Goal: Task Accomplishment & Management: Manage account settings

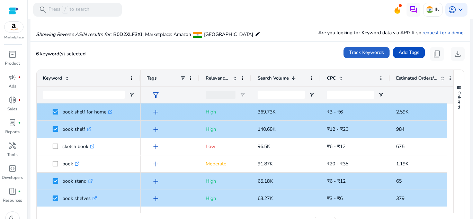
scroll to position [44, 0]
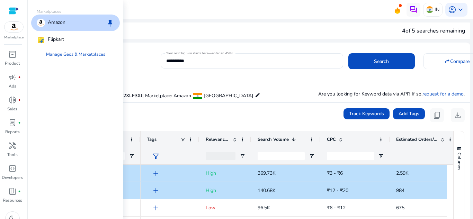
click at [9, 26] on img at bounding box center [13, 27] width 19 height 10
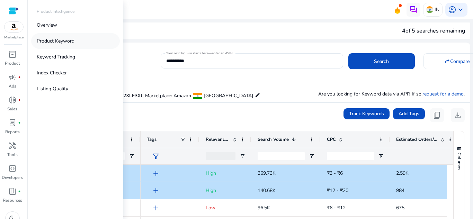
click at [52, 43] on p "Product Keyword" at bounding box center [56, 40] width 38 height 7
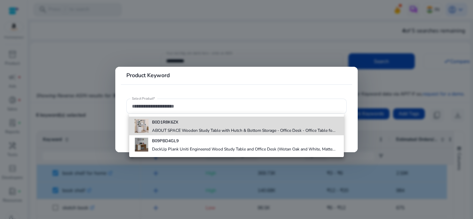
click at [156, 128] on h4 "ABOUT SPACE Wooden Study Table with Hutch & Bottom Storage - Office Desk - Offi…" at bounding box center [243, 131] width 183 height 6
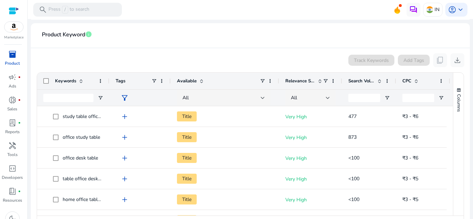
click at [380, 80] on span at bounding box center [379, 81] width 6 height 6
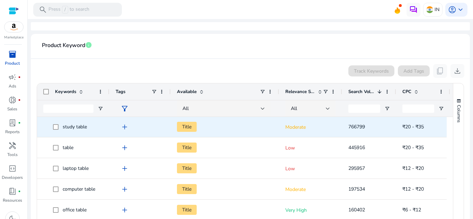
scroll to position [1, 0]
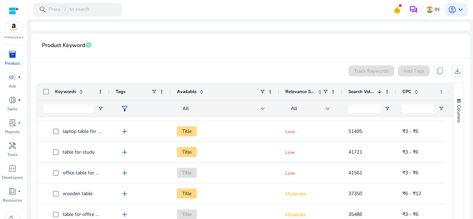
click at [443, 89] on span at bounding box center [441, 92] width 6 height 6
click at [456, 75] on span "download" at bounding box center [457, 71] width 8 height 8
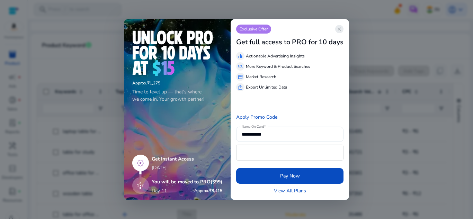
click at [337, 28] on span "close" at bounding box center [339, 29] width 6 height 6
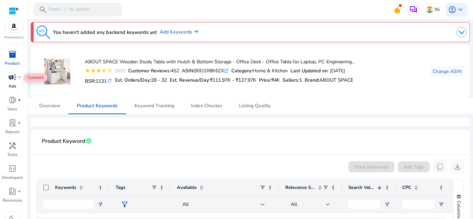
click at [14, 76] on span "campaign" at bounding box center [12, 77] width 8 height 8
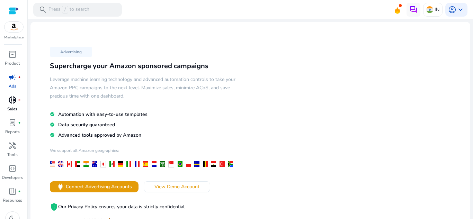
click at [13, 106] on link "donut_small fiber_manual_record Sales" at bounding box center [12, 105] width 25 height 23
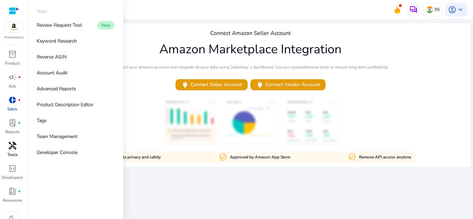
click at [14, 146] on span "handyman" at bounding box center [12, 146] width 8 height 8
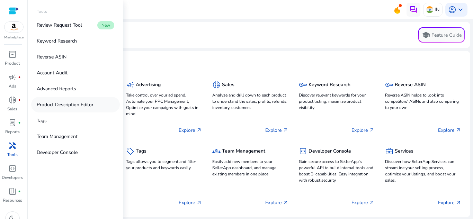
click at [61, 105] on p "Product Description Editor" at bounding box center [65, 104] width 57 height 7
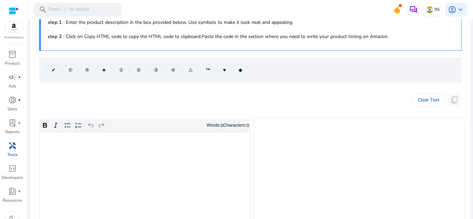
scroll to position [38, 0]
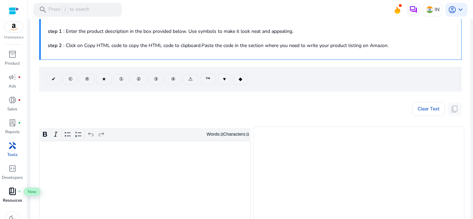
click at [15, 195] on span "book_4" at bounding box center [12, 191] width 8 height 8
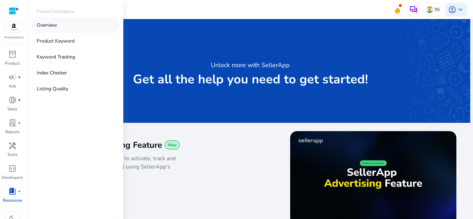
click at [49, 26] on p "Overview" at bounding box center [47, 24] width 20 height 7
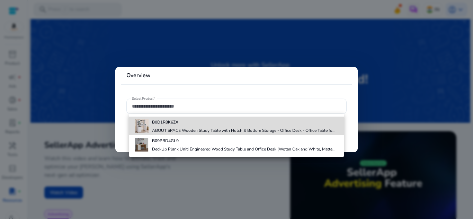
click at [177, 126] on div "B0D1R8K6ZX ABOUT SPACE Wooden Study Table with Hutch & Bottom Storage - Office …" at bounding box center [243, 126] width 183 height 19
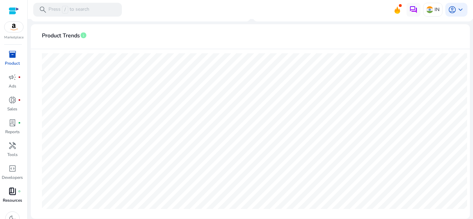
scroll to position [10, 0]
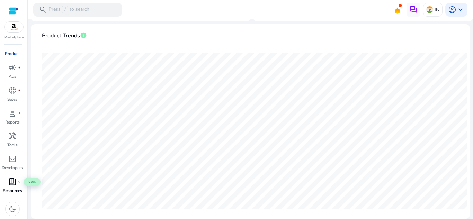
click at [16, 181] on span "book_4" at bounding box center [12, 181] width 8 height 8
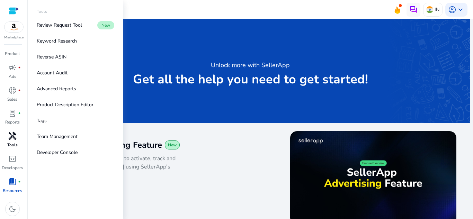
click at [13, 139] on span "handyman" at bounding box center [12, 136] width 8 height 8
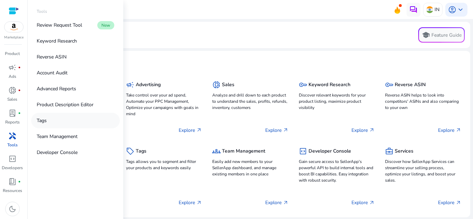
click at [47, 121] on link "Tags" at bounding box center [75, 121] width 89 height 16
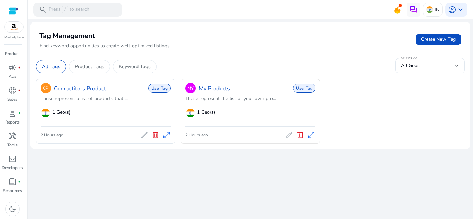
click at [256, 97] on p "These represent the list of your own pro..." at bounding box center [250, 98] width 130 height 7
click at [204, 114] on span "1 Geo(s)" at bounding box center [206, 112] width 18 height 7
click at [94, 69] on p "Product Tags" at bounding box center [89, 66] width 29 height 7
click at [136, 60] on div "Keyword Tags" at bounding box center [135, 66] width 44 height 13
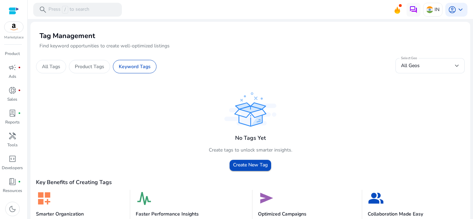
scroll to position [26, 0]
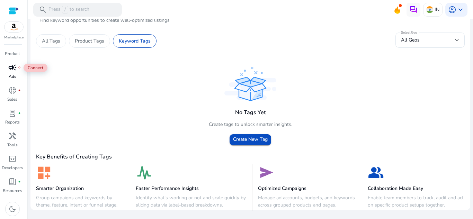
click at [10, 72] on span "campaign" at bounding box center [12, 67] width 8 height 8
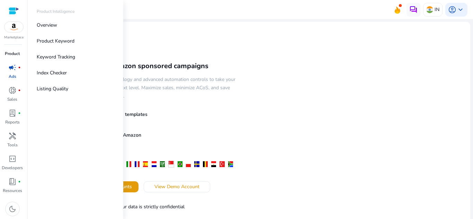
click at [14, 52] on p "Product" at bounding box center [12, 54] width 15 height 6
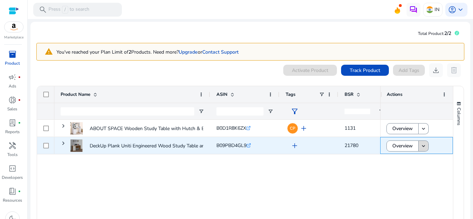
click at [420, 143] on mat-icon "keyboard_arrow_down" at bounding box center [423, 146] width 6 height 6
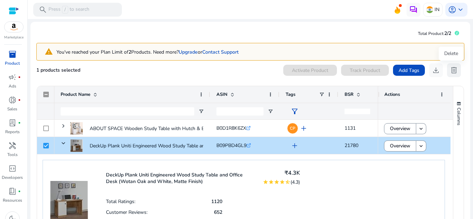
click at [449, 73] on span "delete" at bounding box center [453, 70] width 8 height 8
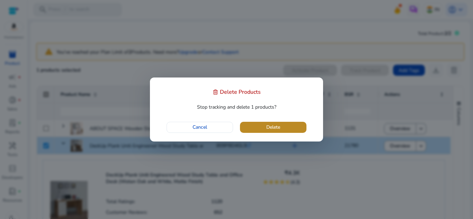
click at [282, 127] on span "button" at bounding box center [273, 127] width 66 height 17
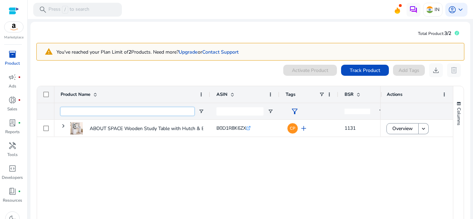
click at [121, 109] on input "Product Name Filter Input" at bounding box center [128, 111] width 134 height 8
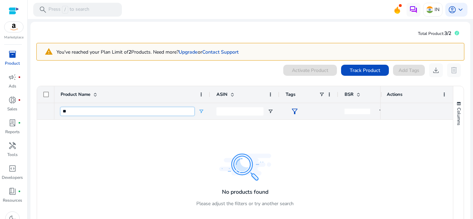
type input "*"
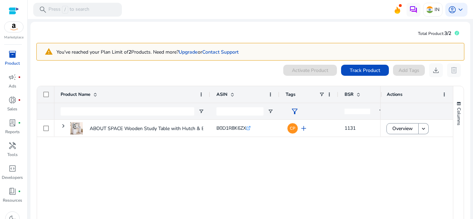
click at [195, 154] on div "ABOUT SPACE Wooden Study Table with Hutch & Bottom Storage -... B0D1R8K6ZX .st0…" at bounding box center [217, 173] width 326 height 107
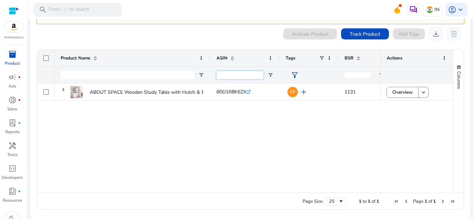
click at [254, 76] on input "ASIN Filter Input" at bounding box center [239, 75] width 47 height 8
paste input "**********"
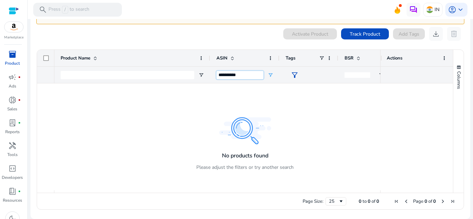
type input "**********"
click at [298, 75] on span "filter_alt" at bounding box center [294, 75] width 8 height 8
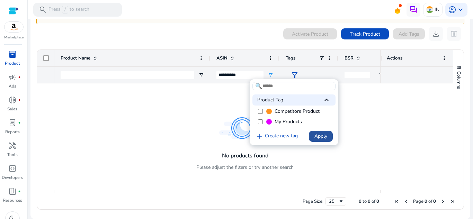
click at [321, 137] on span "Apply" at bounding box center [320, 136] width 13 height 7
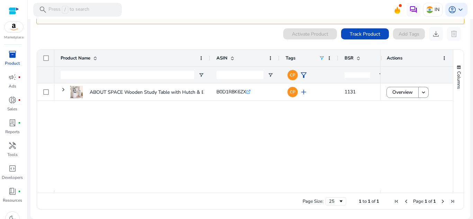
click at [190, 33] on div "0 products selected Activate Product Track Product Add Tags download delete" at bounding box center [250, 34] width 428 height 14
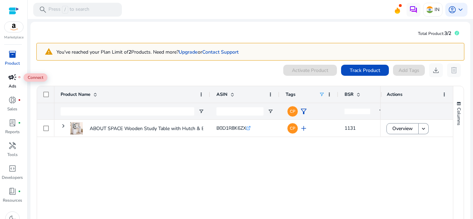
click at [17, 82] on div "campaign fiber_manual_record" at bounding box center [12, 77] width 19 height 11
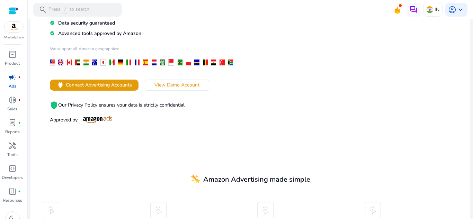
scroll to position [101, 0]
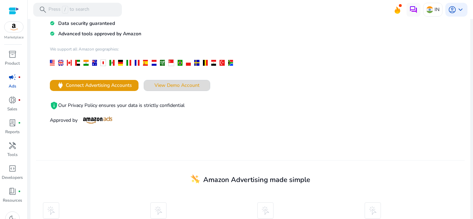
click at [159, 82] on span "View Demo Account" at bounding box center [176, 85] width 45 height 7
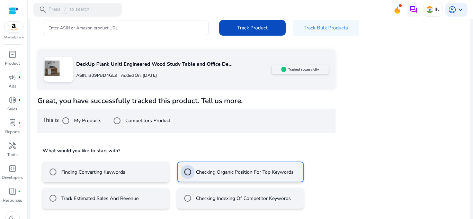
scroll to position [115, 0]
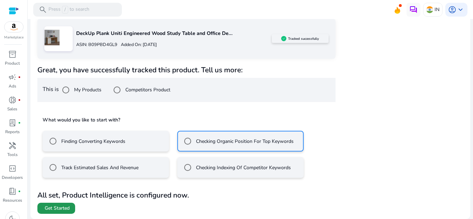
click at [65, 205] on span "Get Started" at bounding box center [57, 208] width 25 height 7
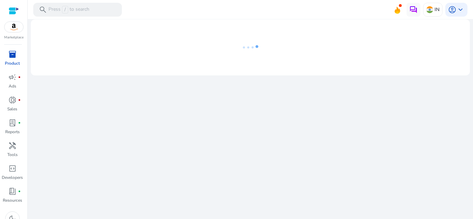
click at [283, 210] on div "We are getting things ready for you..." at bounding box center [249, 119] width 439 height 200
